Goal: Navigation & Orientation: Find specific page/section

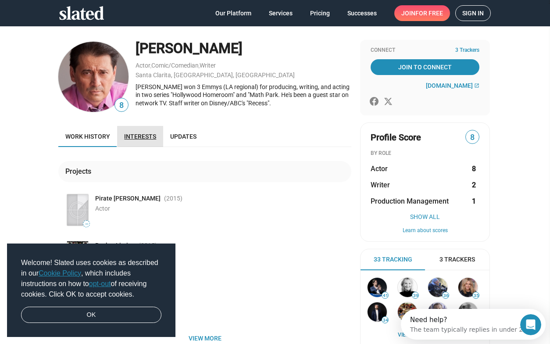
click at [137, 138] on span "Interests" at bounding box center [140, 136] width 32 height 7
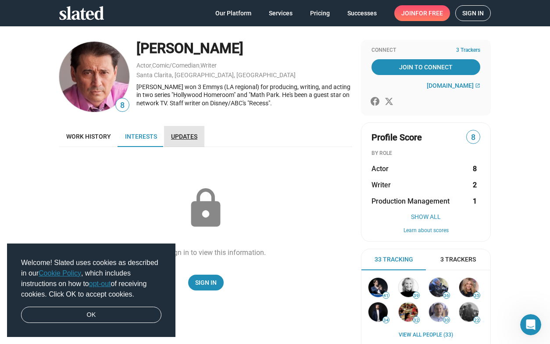
click at [178, 135] on span "Updates" at bounding box center [184, 136] width 26 height 7
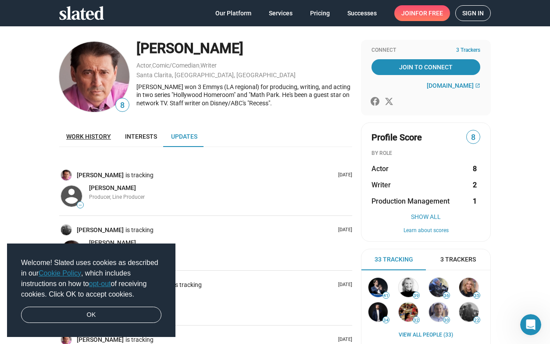
click at [71, 137] on span "Work history" at bounding box center [88, 136] width 45 height 7
